Goal: Task Accomplishment & Management: Complete application form

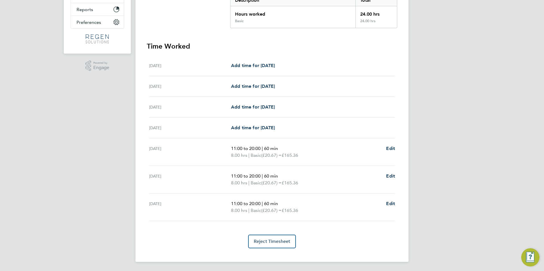
scroll to position [12, 0]
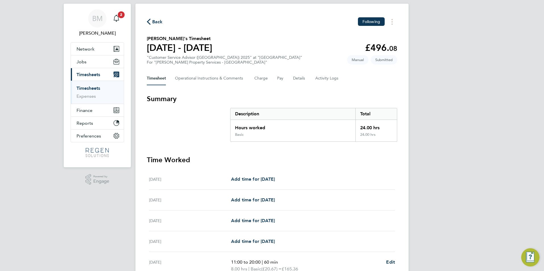
click at [93, 87] on link "Timesheets" at bounding box center [88, 88] width 24 height 5
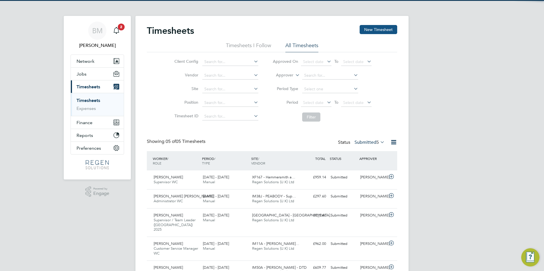
click at [370, 30] on button "New Timesheet" at bounding box center [378, 29] width 38 height 9
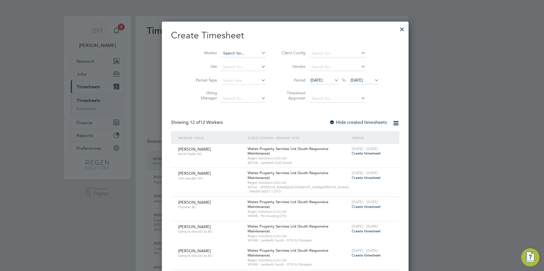
click at [221, 57] on div "Timesheets New Timesheet Timesheets I Follow All Timesheets Client Config Vendo…" at bounding box center [271, 154] width 273 height 276
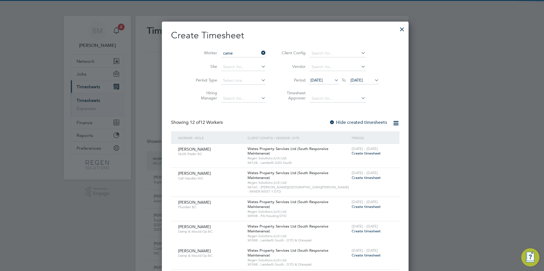
click at [218, 59] on b "Came" at bounding box center [215, 61] width 11 height 5
type input "[PERSON_NAME]"
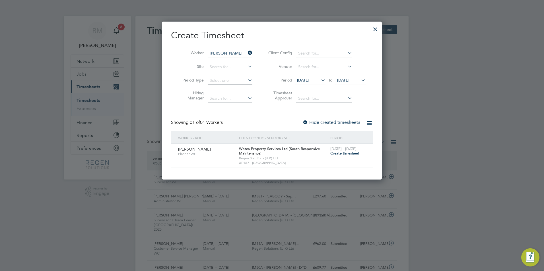
scroll to position [158, 220]
click at [337, 155] on span "Create timesheet" at bounding box center [344, 153] width 29 height 5
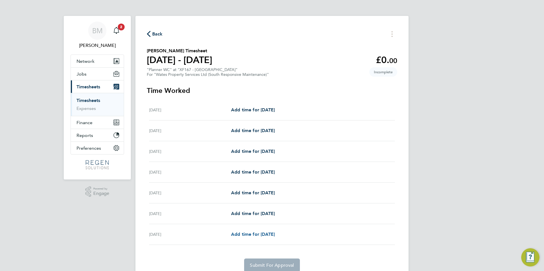
click at [244, 235] on span "Add time for [DATE]" at bounding box center [253, 234] width 44 height 5
select select "30"
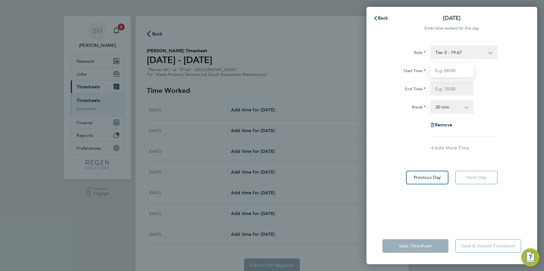
click at [463, 75] on input "Start Time" at bounding box center [451, 71] width 43 height 14
type input "08:00"
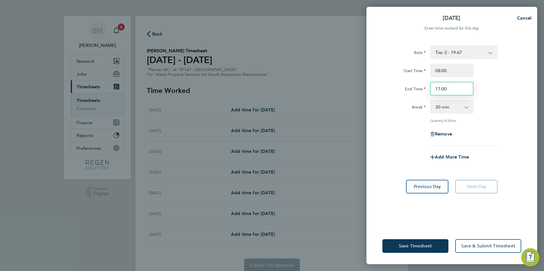
click at [443, 88] on input "17:00" at bounding box center [451, 89] width 43 height 14
type input "17:30"
click at [444, 109] on select "0 min 15 min 30 min 45 min 60 min 75 min 90 min" at bounding box center [447, 107] width 35 height 13
select select "60"
click at [430, 101] on select "0 min 15 min 30 min 45 min 60 min 75 min 90 min" at bounding box center [447, 107] width 35 height 13
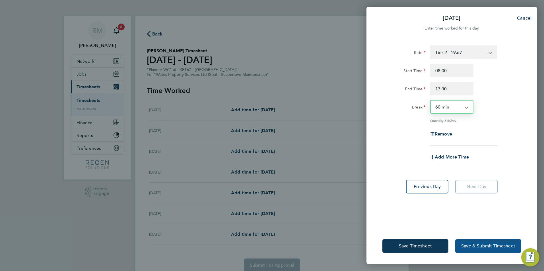
click at [475, 242] on button "Save & Submit Timesheet" at bounding box center [488, 246] width 66 height 14
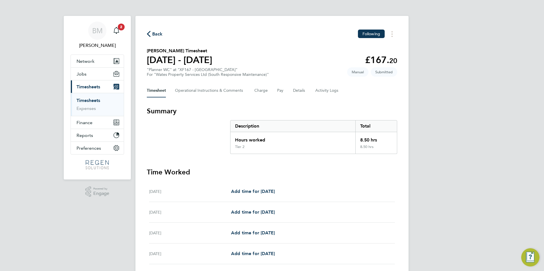
click at [81, 99] on link "Timesheets" at bounding box center [88, 100] width 24 height 5
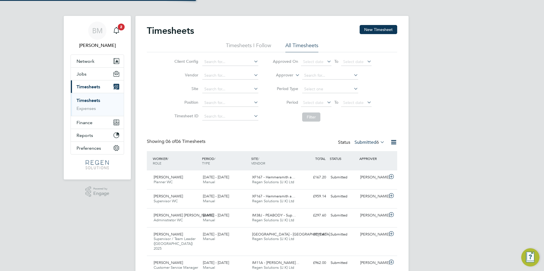
scroll to position [15, 49]
click at [217, 63] on input at bounding box center [230, 62] width 56 height 8
drag, startPoint x: 158, startPoint y: 84, endPoint x: 264, endPoint y: 60, distance: 108.6
click at [158, 84] on div "Client Config Vendor Site Position Timesheet ID Approved On Select date To Sele…" at bounding box center [272, 88] width 250 height 72
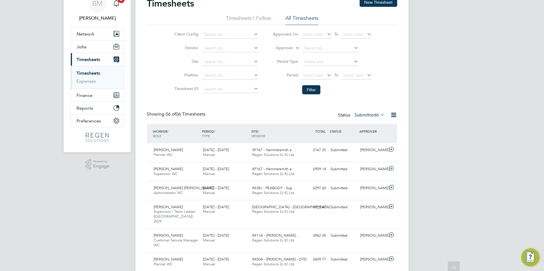
scroll to position [0, 0]
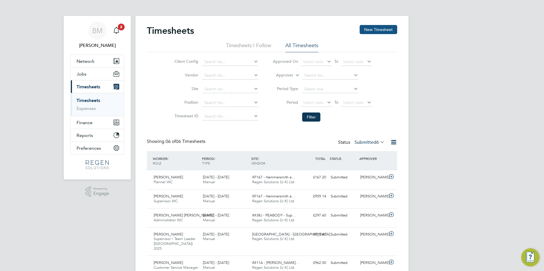
click at [374, 30] on button "New Timesheet" at bounding box center [378, 29] width 38 height 9
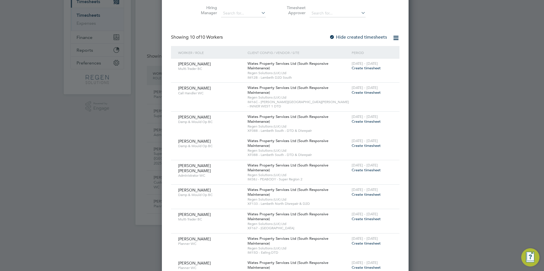
scroll to position [54, 0]
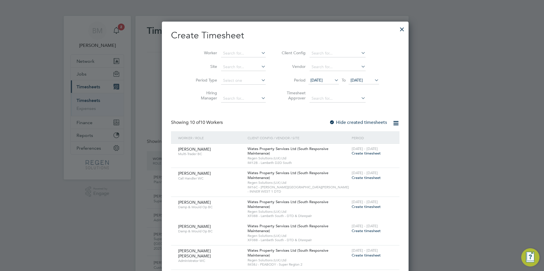
click at [397, 32] on div at bounding box center [402, 28] width 10 height 10
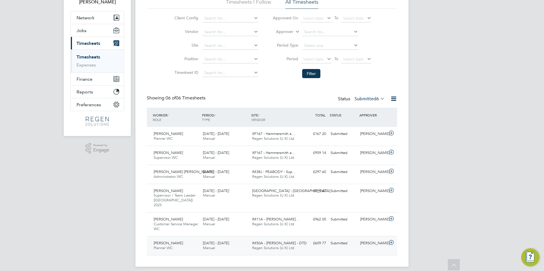
click at [172, 246] on span "Planner WC" at bounding box center [163, 248] width 19 height 5
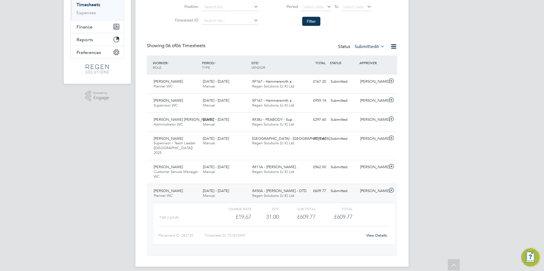
click at [374, 233] on link "View Details" at bounding box center [376, 235] width 21 height 5
